Goal: Information Seeking & Learning: Stay updated

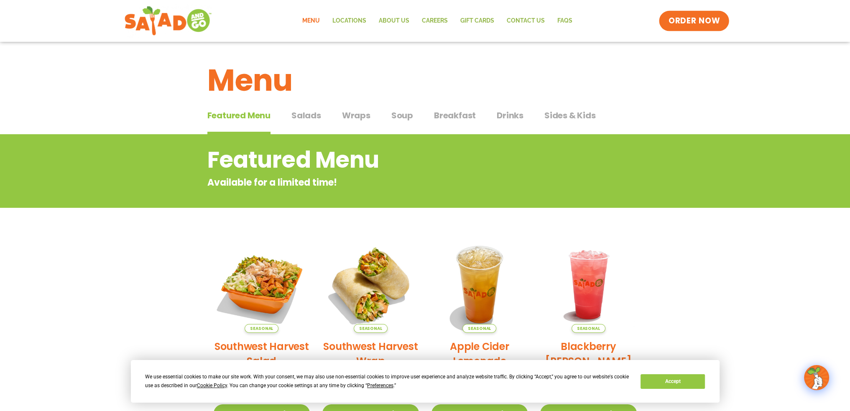
click at [692, 15] on span "ORDER NOW" at bounding box center [694, 20] width 52 height 11
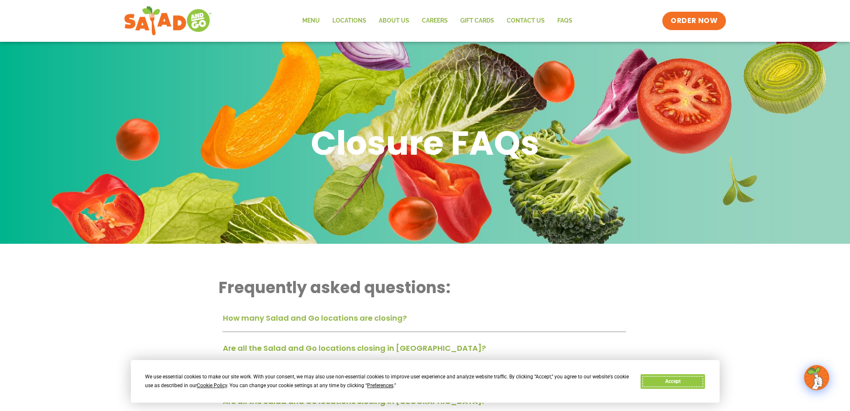
click at [678, 384] on button "Accept" at bounding box center [673, 381] width 64 height 15
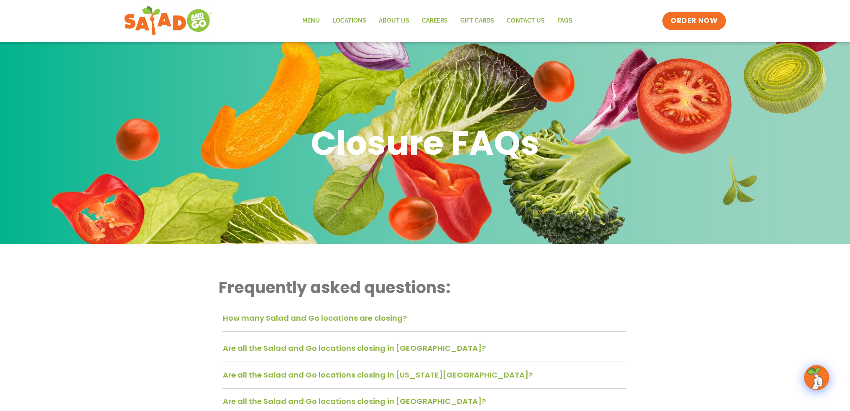
click at [341, 320] on link "How many Salad and Go locations are closing?" at bounding box center [314, 318] width 184 height 10
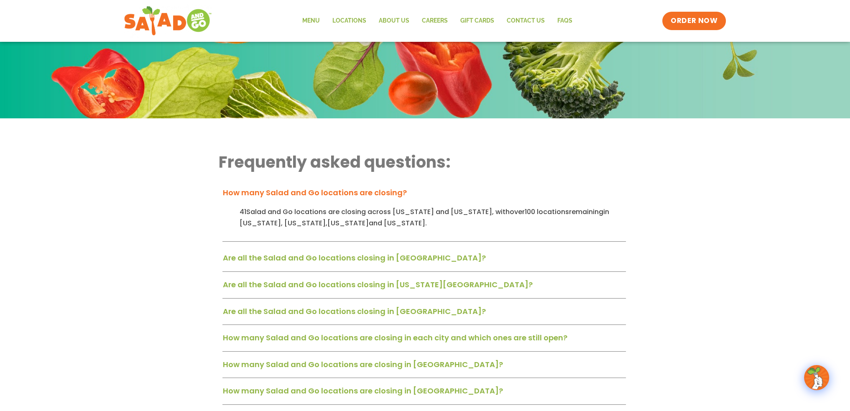
scroll to position [167, 0]
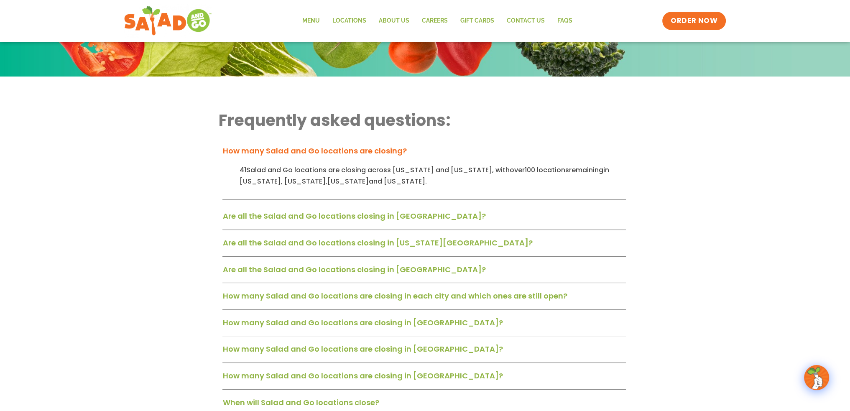
click at [298, 268] on link "Are all the Salad and Go locations closing in Tulsa?" at bounding box center [353, 269] width 263 height 10
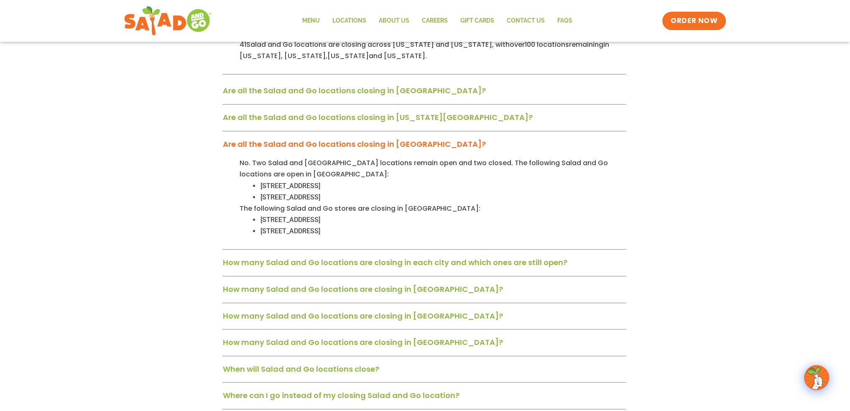
scroll to position [376, 0]
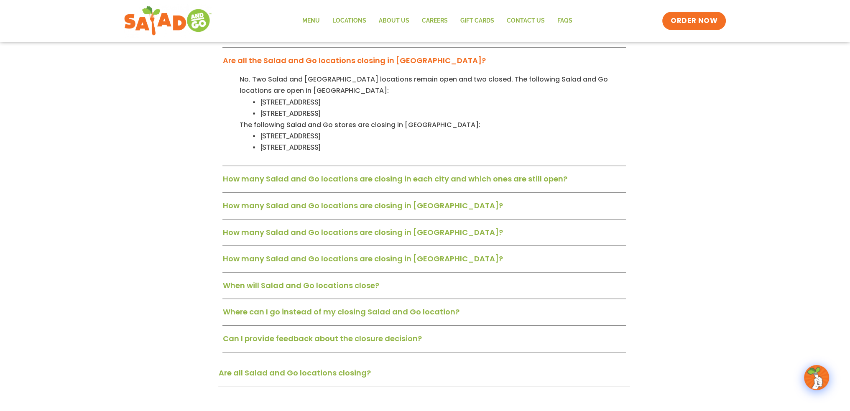
click at [326, 286] on link "When will Salad and Go locations close?" at bounding box center [300, 285] width 156 height 10
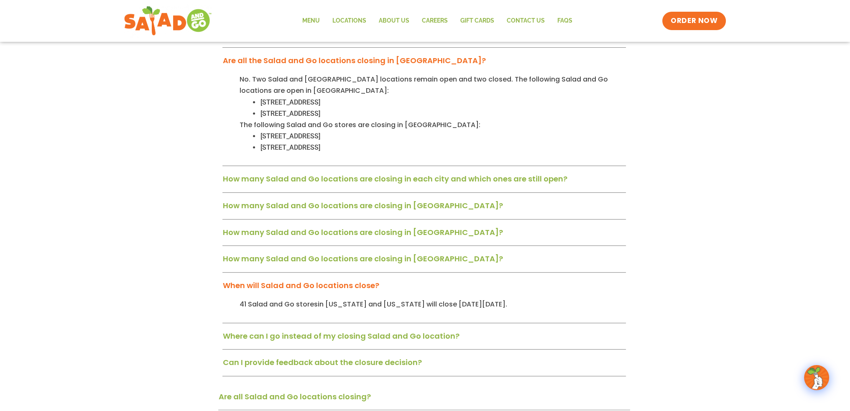
scroll to position [418, 0]
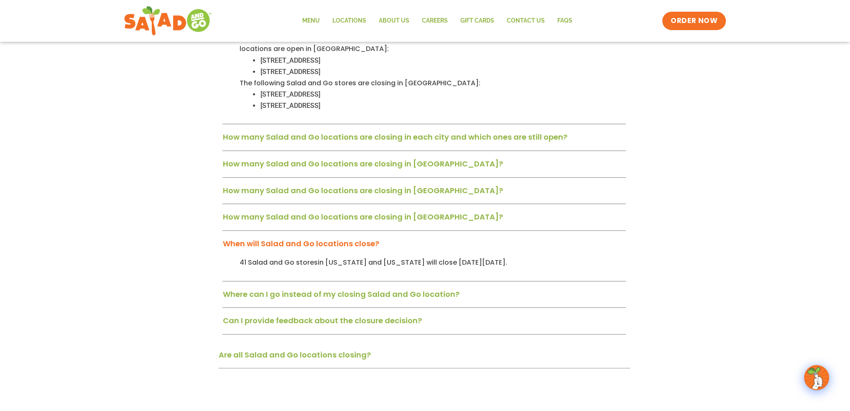
click at [302, 320] on link "Can I provide feedback about the closure decision?" at bounding box center [321, 320] width 199 height 10
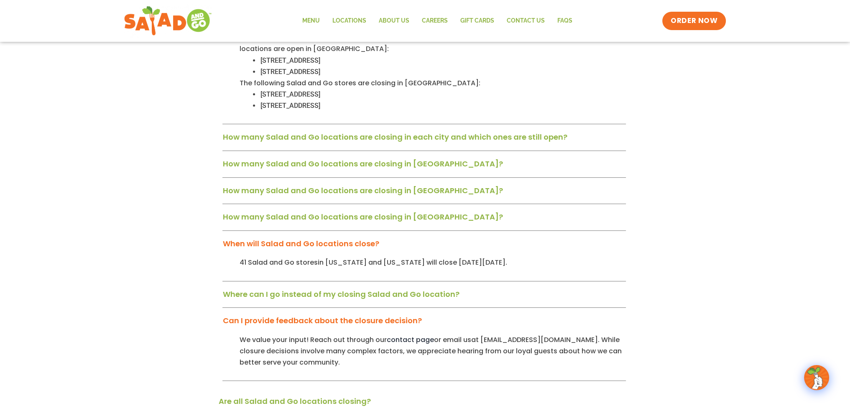
click at [281, 292] on link "Where can I go instead of my closing Salad and Go location?" at bounding box center [340, 294] width 237 height 10
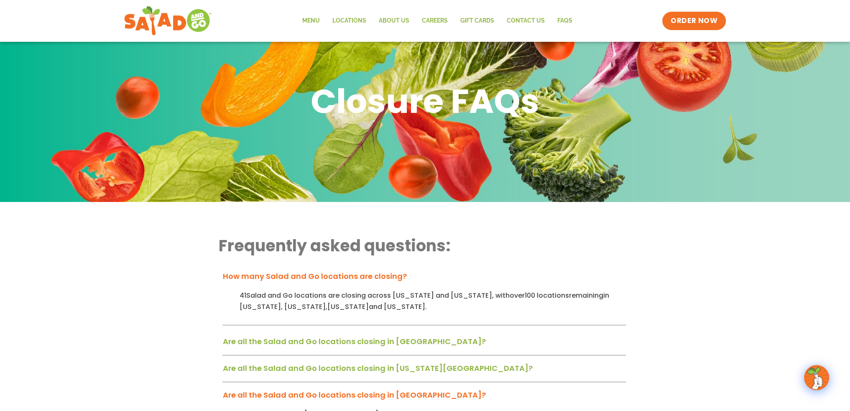
scroll to position [0, 0]
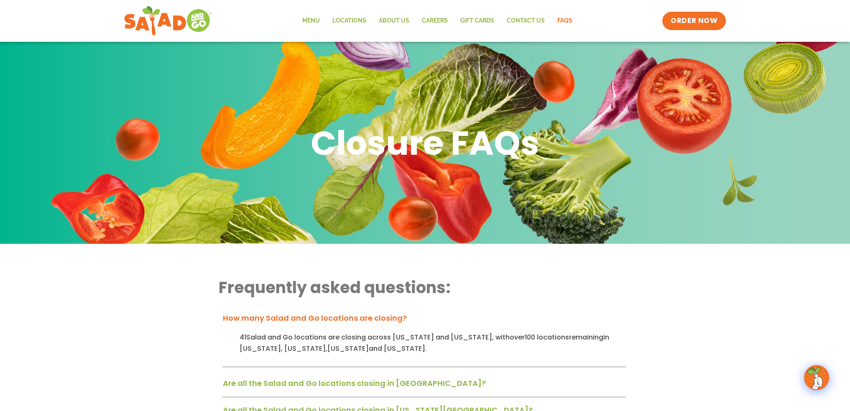
click at [558, 22] on link "FAQs" at bounding box center [565, 20] width 28 height 19
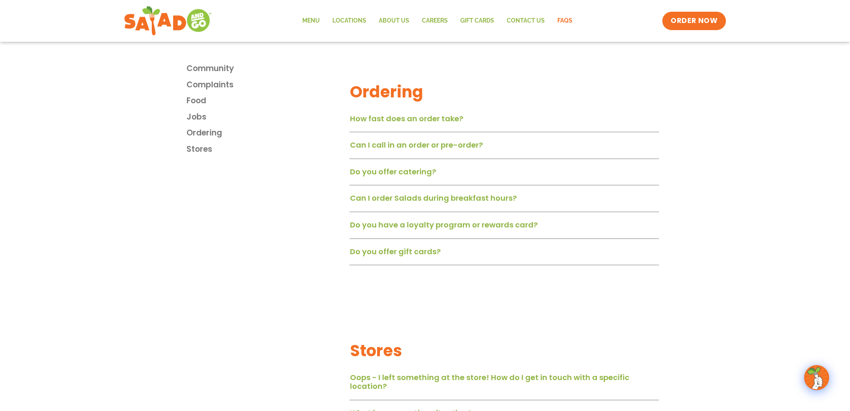
scroll to position [1171, 0]
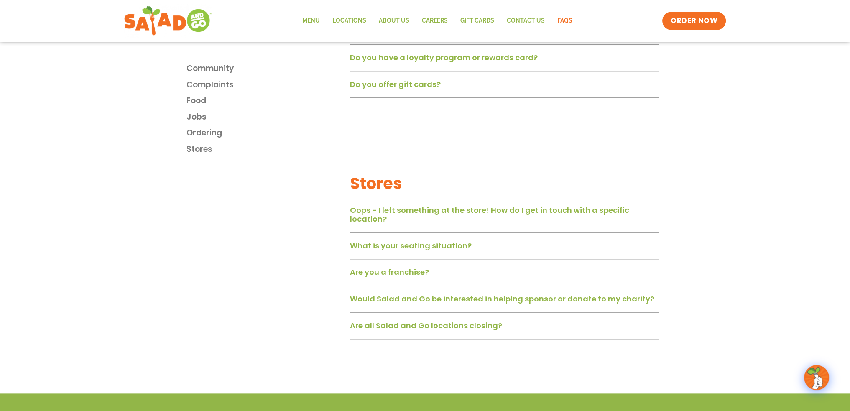
click at [388, 331] on link "Are all Salad and Go locations closing?" at bounding box center [426, 325] width 152 height 10
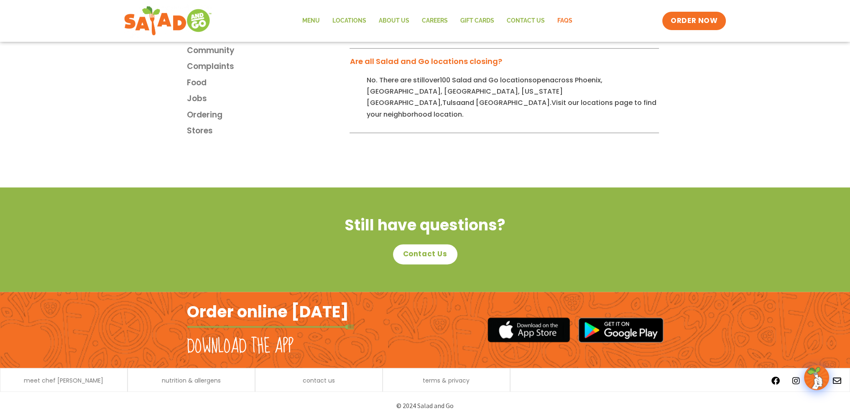
scroll to position [1226, 0]
